Goal: Learn about a topic

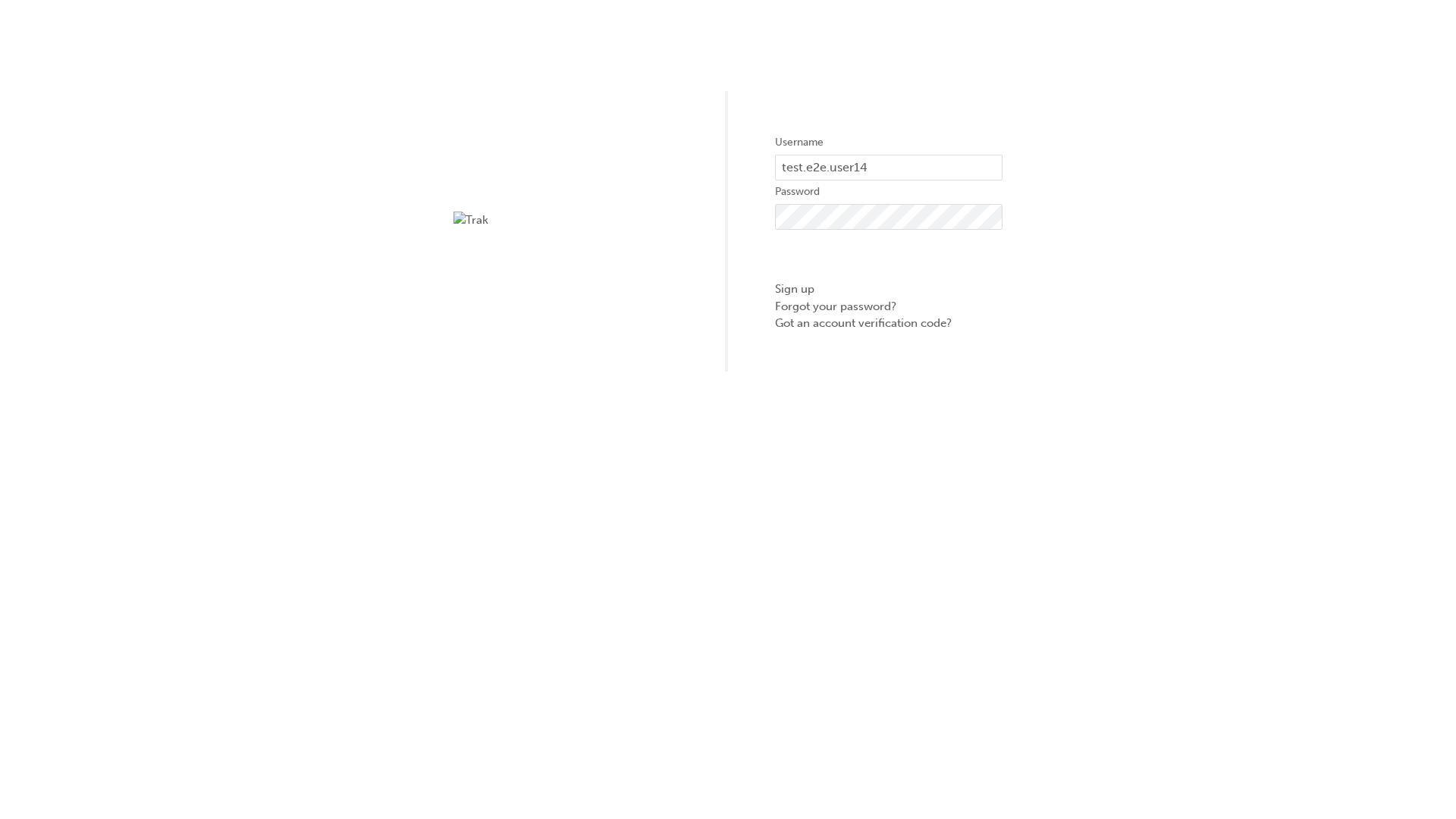
type input "test.e2e.user14"
